Goal: Information Seeking & Learning: Learn about a topic

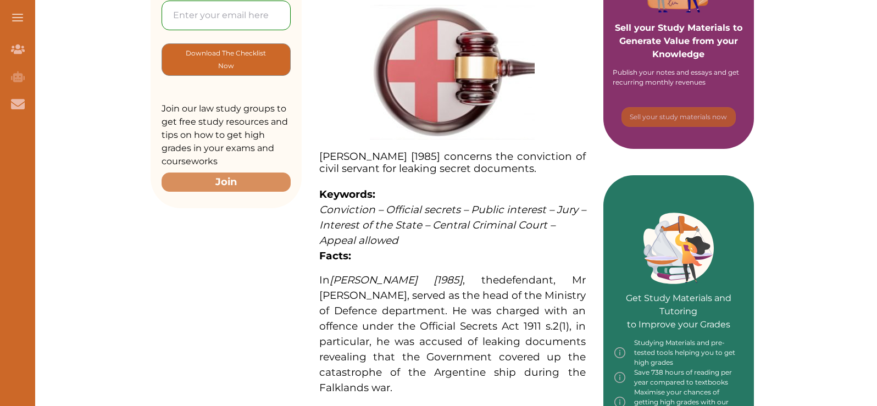
scroll to position [385, 0]
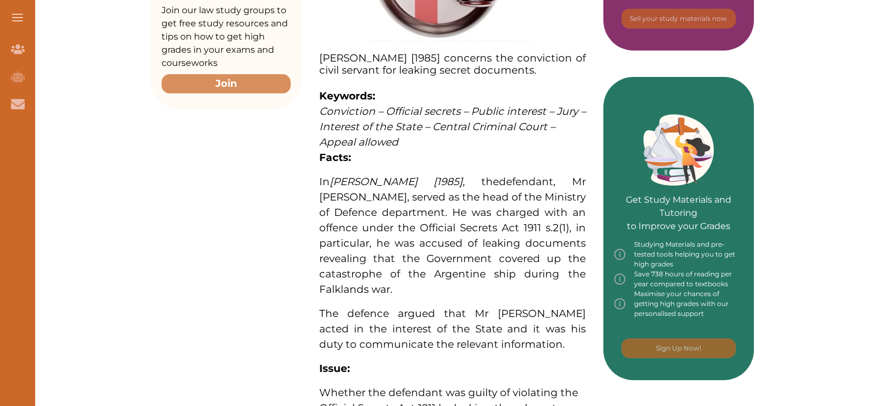
drag, startPoint x: 302, startPoint y: 181, endPoint x: 313, endPoint y: 180, distance: 11.6
click at [314, 182] on div "[PERSON_NAME] [1985] concerns the conviction of civil servant for leaking secre…" at bounding box center [453, 327] width 302 height 987
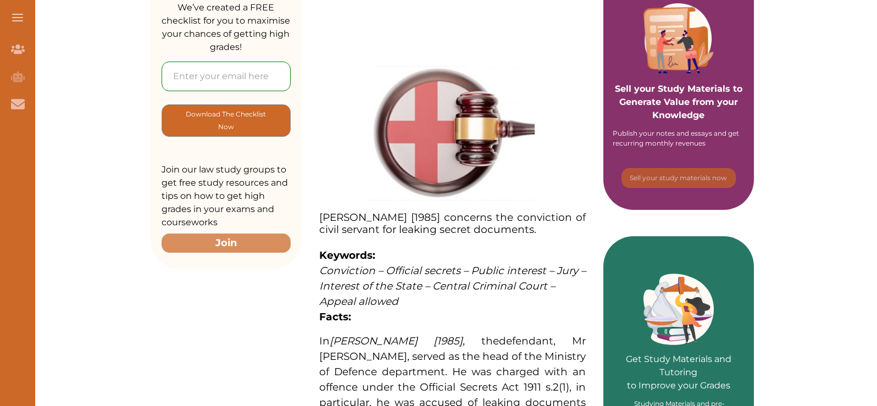
scroll to position [220, 0]
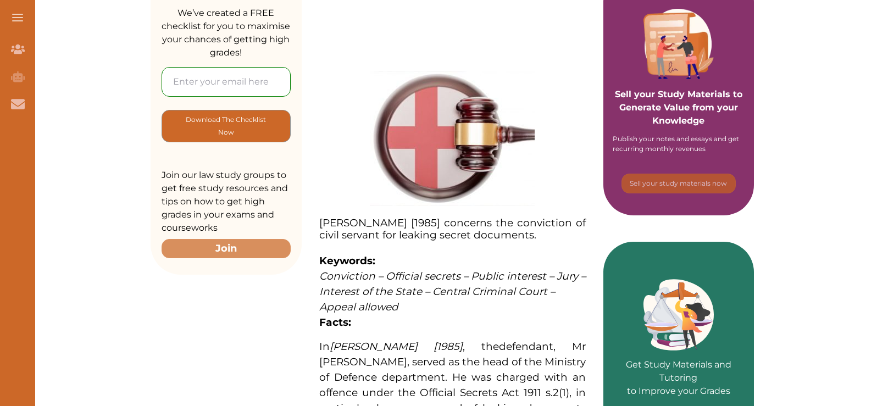
drag, startPoint x: 332, startPoint y: 71, endPoint x: 497, endPoint y: 138, distance: 178.1
click at [497, 138] on span at bounding box center [452, 138] width 266 height 135
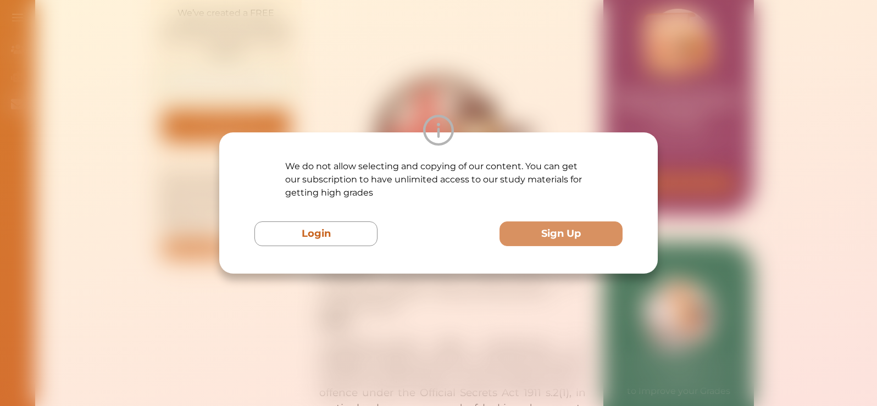
click at [466, 90] on div "We do not allow selecting and copying of our content. You can get our subscript…" at bounding box center [438, 203] width 877 height 406
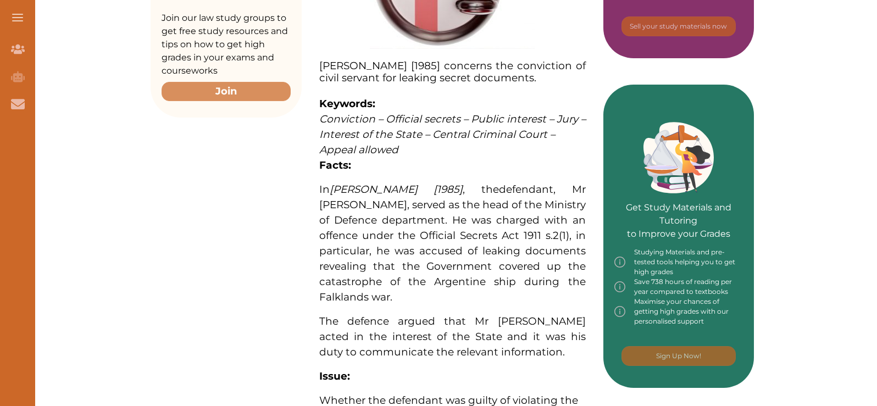
scroll to position [432, 0]
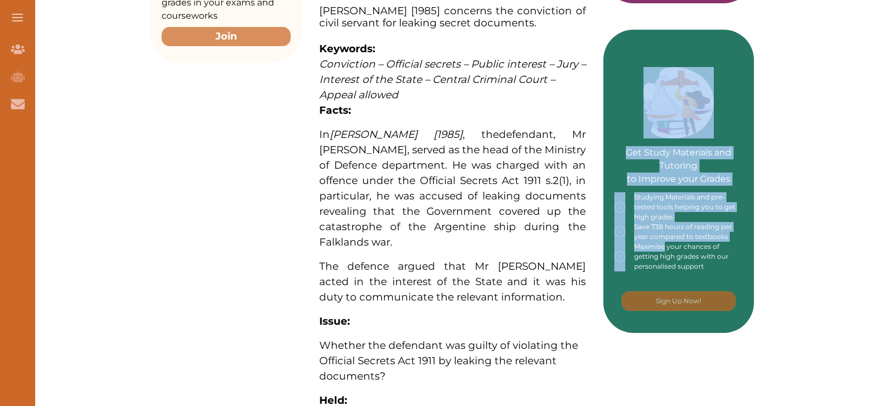
drag, startPoint x: 665, startPoint y: 245, endPoint x: 547, endPoint y: 206, distance: 124.2
click at [547, 206] on div "Want to secure high grades in English Legal System ? We’ve created a FREE check…" at bounding box center [452, 285] width 603 height 1153
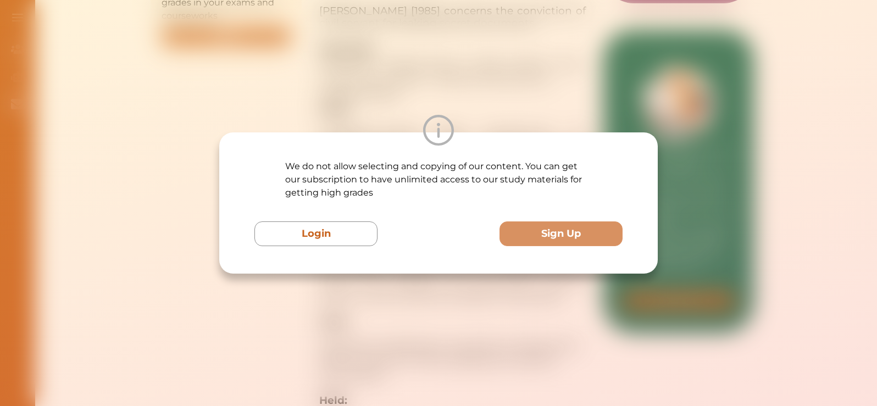
click at [610, 162] on div "We do not allow selecting and copying of our content. You can get our subscript…" at bounding box center [438, 203] width 368 height 86
click at [515, 102] on div "We do not allow selecting and copying of our content. You can get our subscript…" at bounding box center [438, 203] width 877 height 406
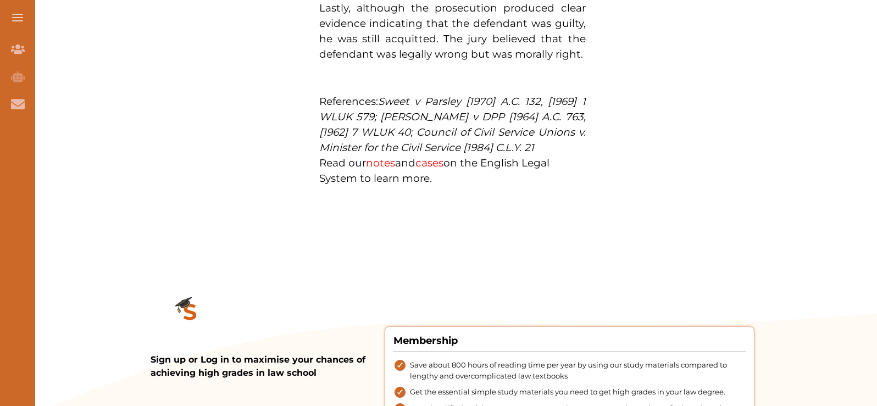
scroll to position [1036, 0]
